Goal: Task Accomplishment & Management: Use online tool/utility

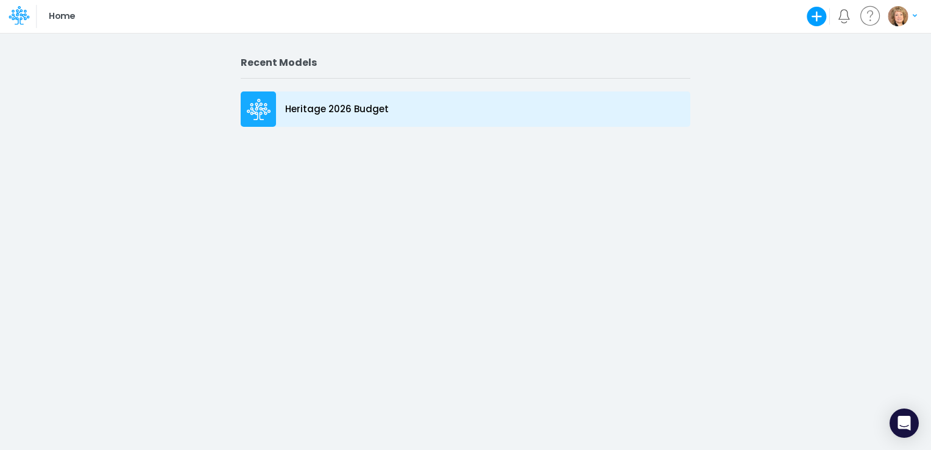
click at [334, 108] on p "Heritage 2026 Budget" at bounding box center [337, 109] width 104 height 14
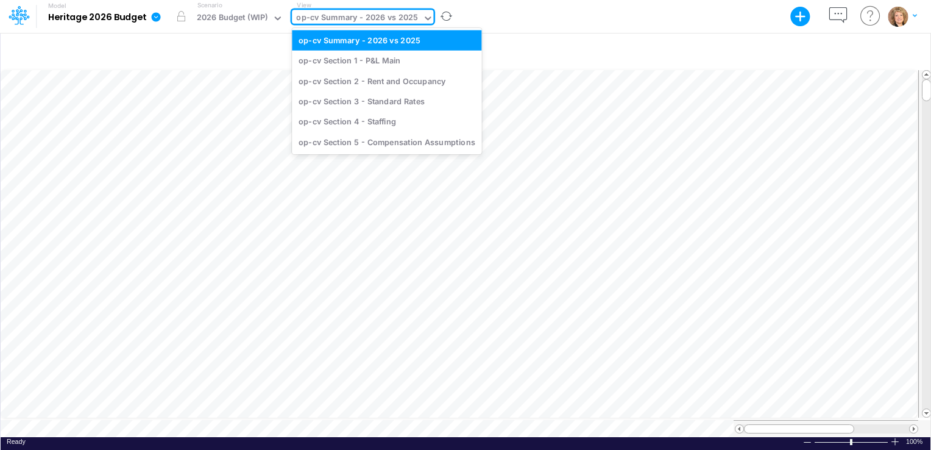
click at [422, 18] on icon at bounding box center [427, 18] width 11 height 11
click at [378, 61] on div "op-cv Section 1 - P&L Main" at bounding box center [386, 61] width 189 height 20
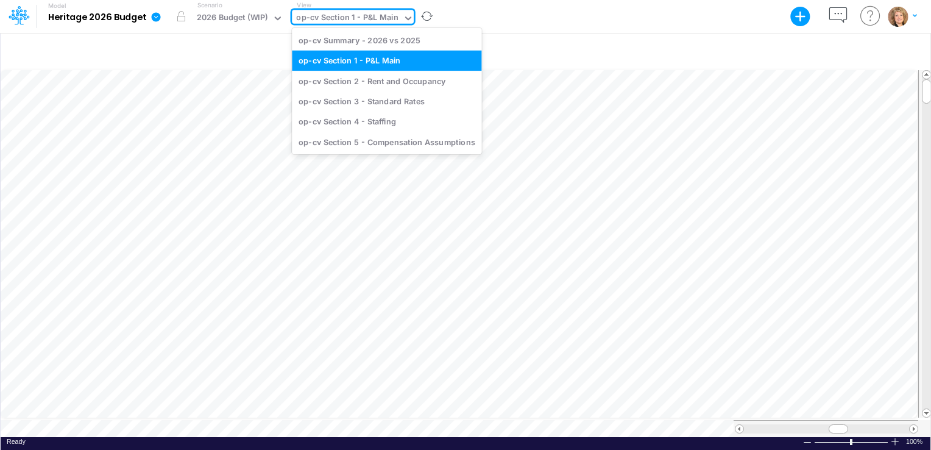
click at [405, 18] on icon at bounding box center [408, 18] width 6 height 4
click at [396, 83] on div "op-cv Section 2 - Rent and Occupancy" at bounding box center [386, 81] width 189 height 20
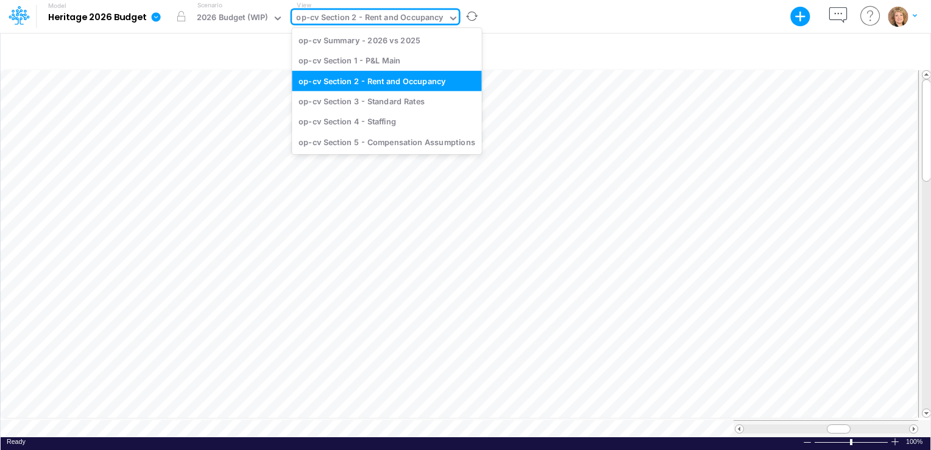
click at [448, 16] on icon at bounding box center [453, 18] width 11 height 11
click at [406, 102] on div "op-cv Section 3 - Standard Rates" at bounding box center [386, 101] width 189 height 20
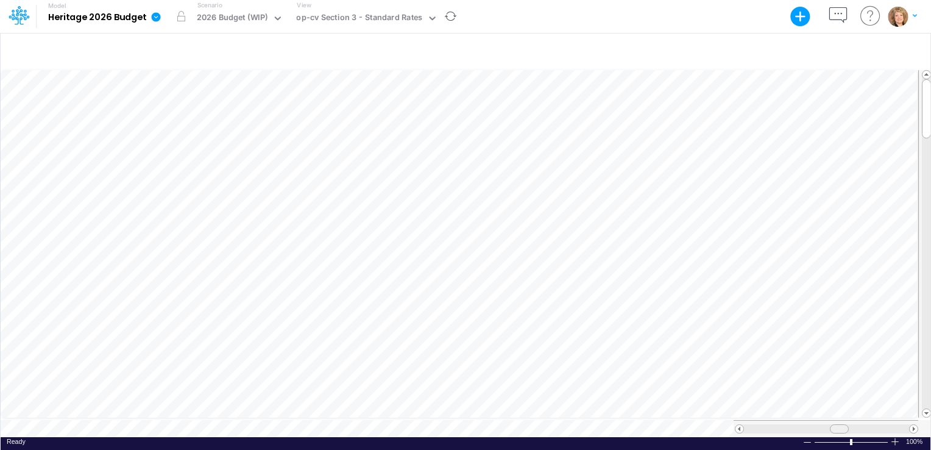
scroll to position [5, 0]
drag, startPoint x: 846, startPoint y: 420, endPoint x: 861, endPoint y: 418, distance: 16.0
click at [861, 420] on div at bounding box center [825, 428] width 185 height 17
click at [737, 425] on span at bounding box center [739, 429] width 8 height 8
click at [741, 425] on span at bounding box center [739, 429] width 8 height 8
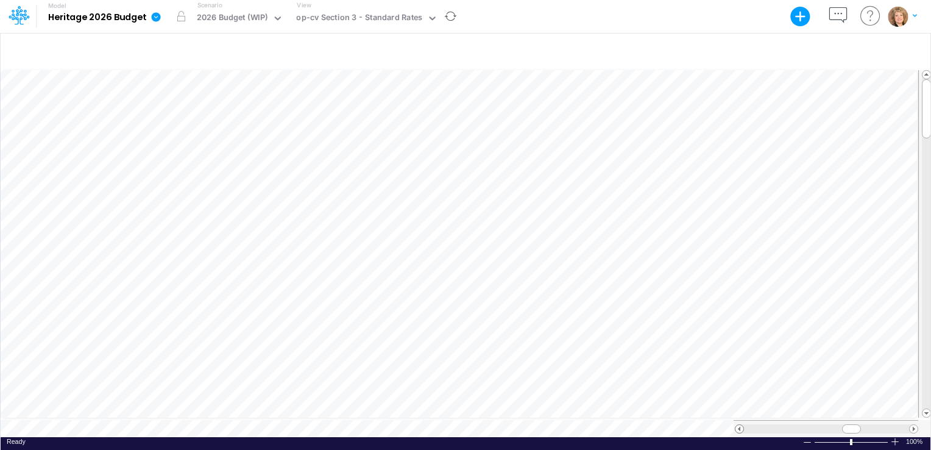
click at [741, 425] on span at bounding box center [739, 429] width 8 height 8
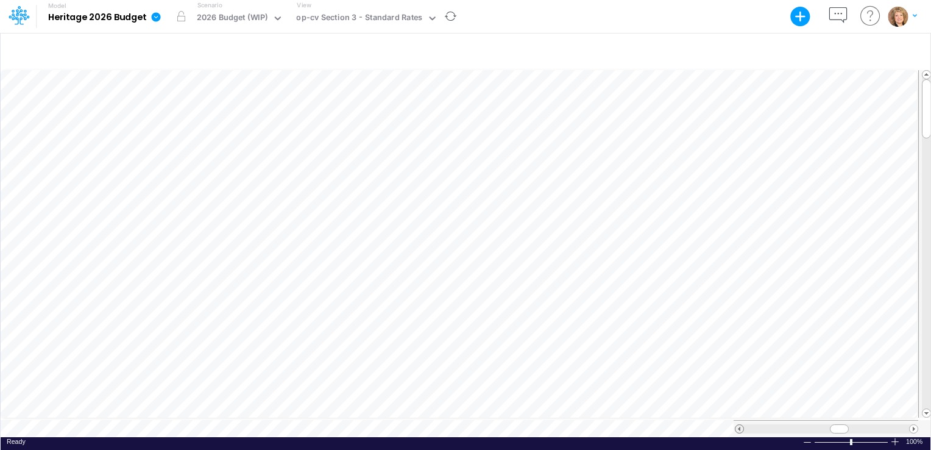
click at [741, 425] on span at bounding box center [739, 429] width 8 height 8
click at [913, 425] on span at bounding box center [914, 429] width 8 height 8
